Goal: Information Seeking & Learning: Learn about a topic

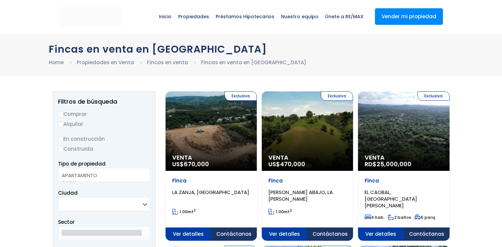
select select
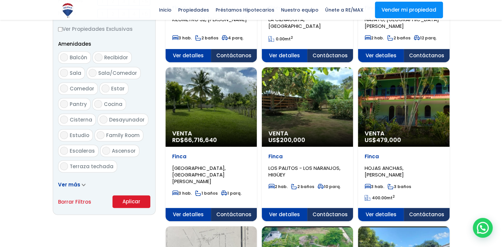
scroll to position [332, 0]
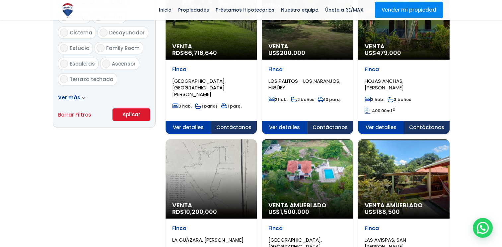
scroll to position [431, 0]
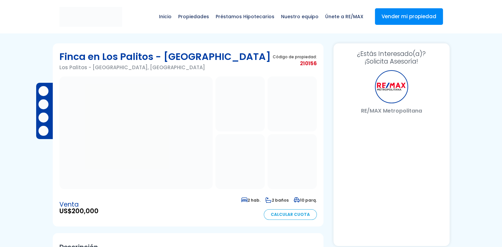
select select "US"
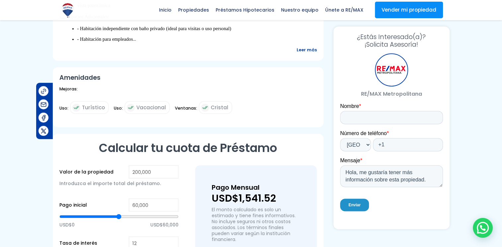
scroll to position [232, 0]
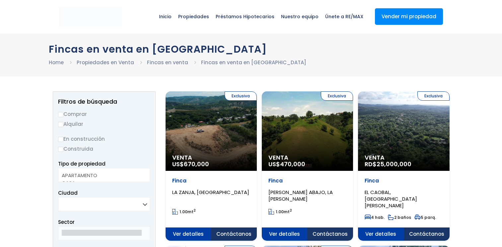
select select
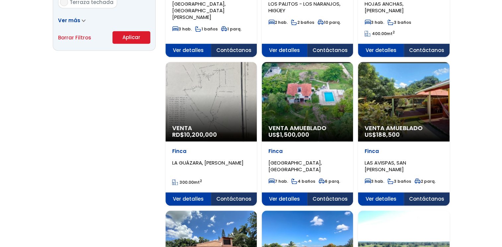
scroll to position [498, 0]
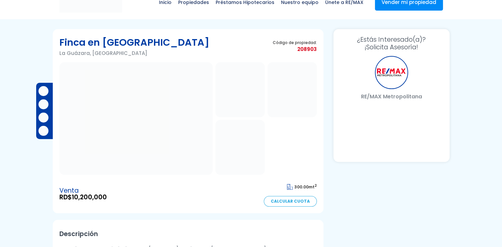
select select "US"
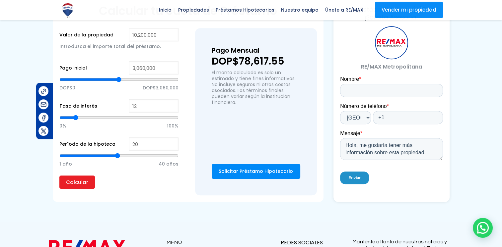
scroll to position [398, 0]
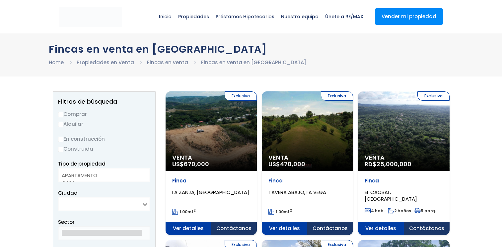
select select
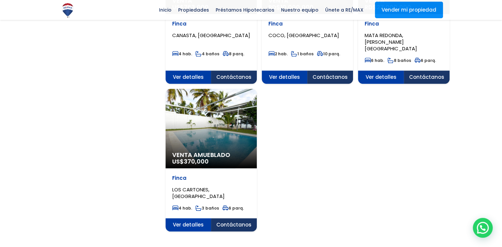
scroll to position [630, 0]
